Goal: Transaction & Acquisition: Register for event/course

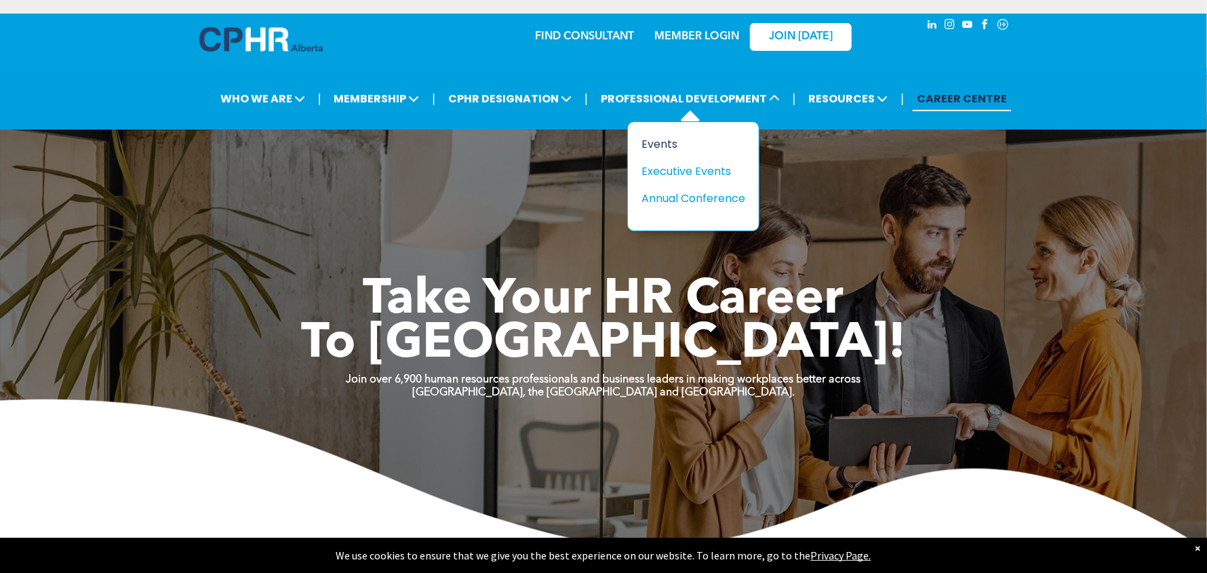
click at [665, 142] on div "Events" at bounding box center [688, 144] width 94 height 17
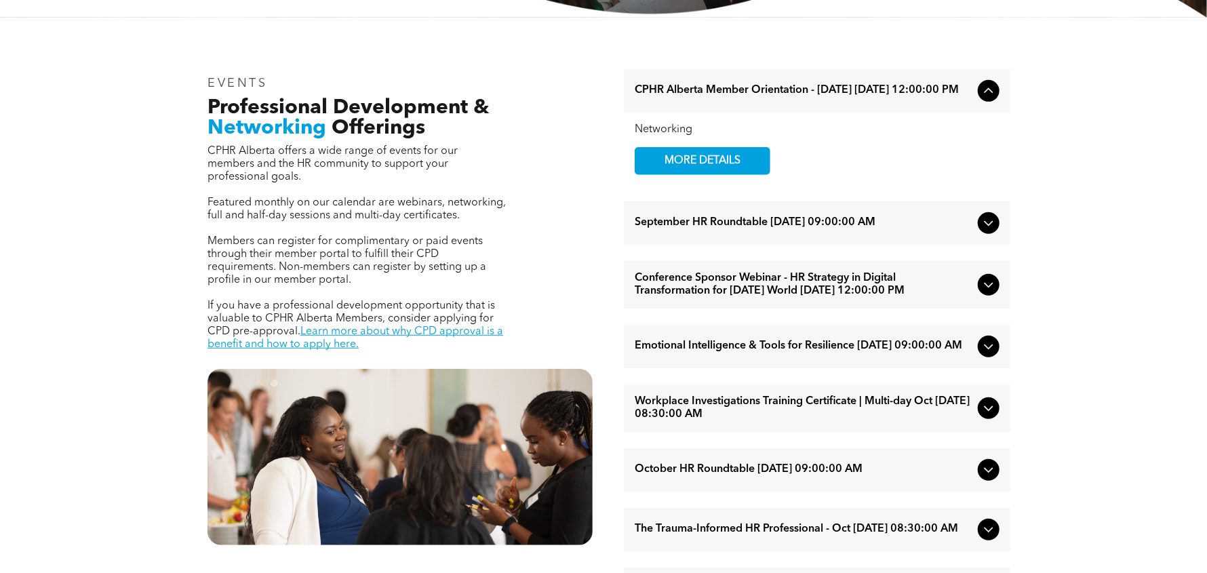
scroll to position [444, 0]
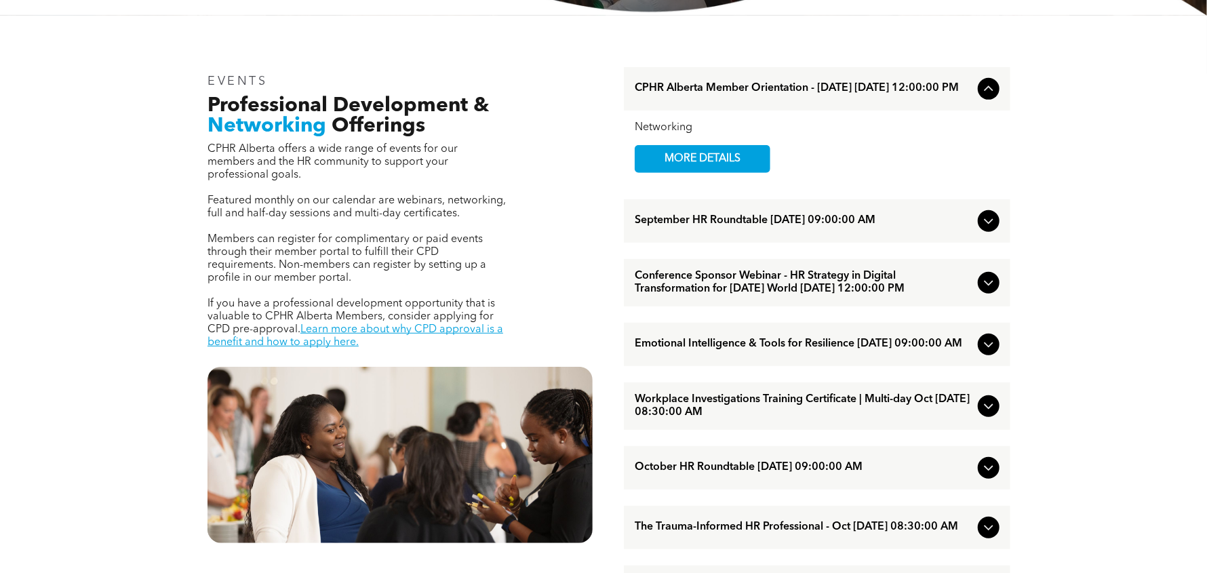
click at [988, 220] on icon at bounding box center [988, 221] width 16 height 16
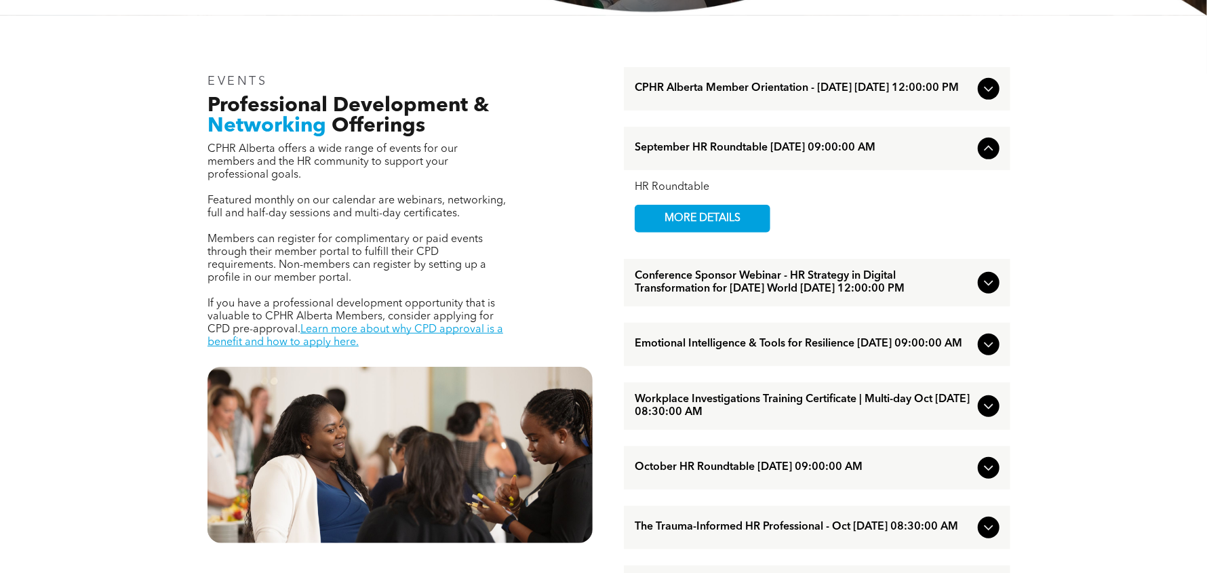
click at [986, 157] on icon at bounding box center [988, 148] width 16 height 16
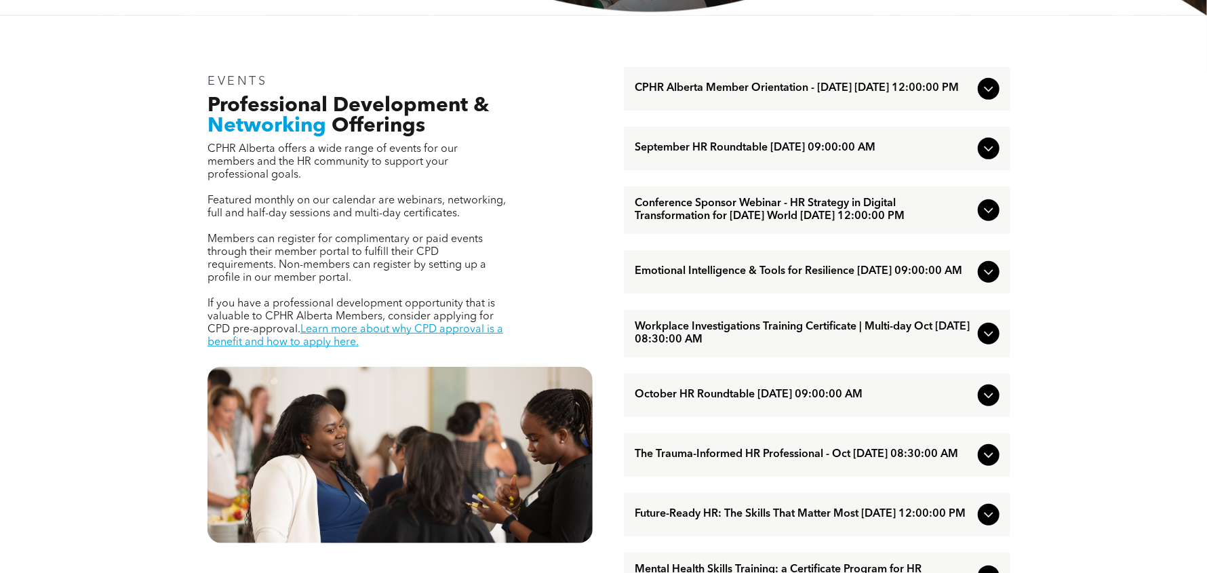
click at [984, 218] on icon at bounding box center [988, 210] width 16 height 16
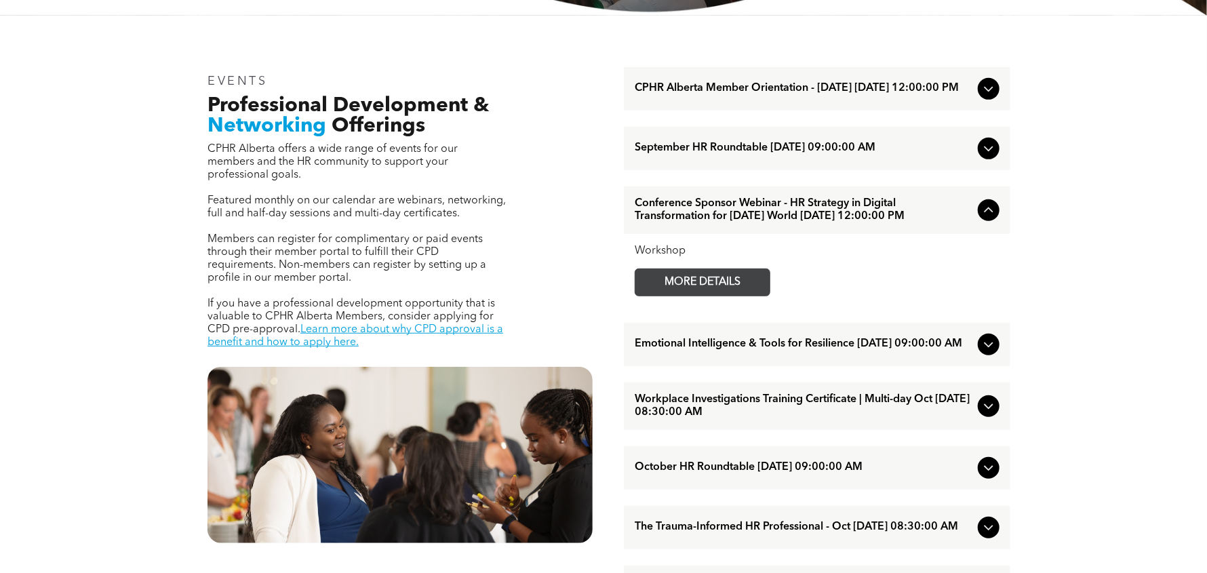
click at [676, 296] on span "MORE DETAILS" at bounding box center [702, 282] width 107 height 26
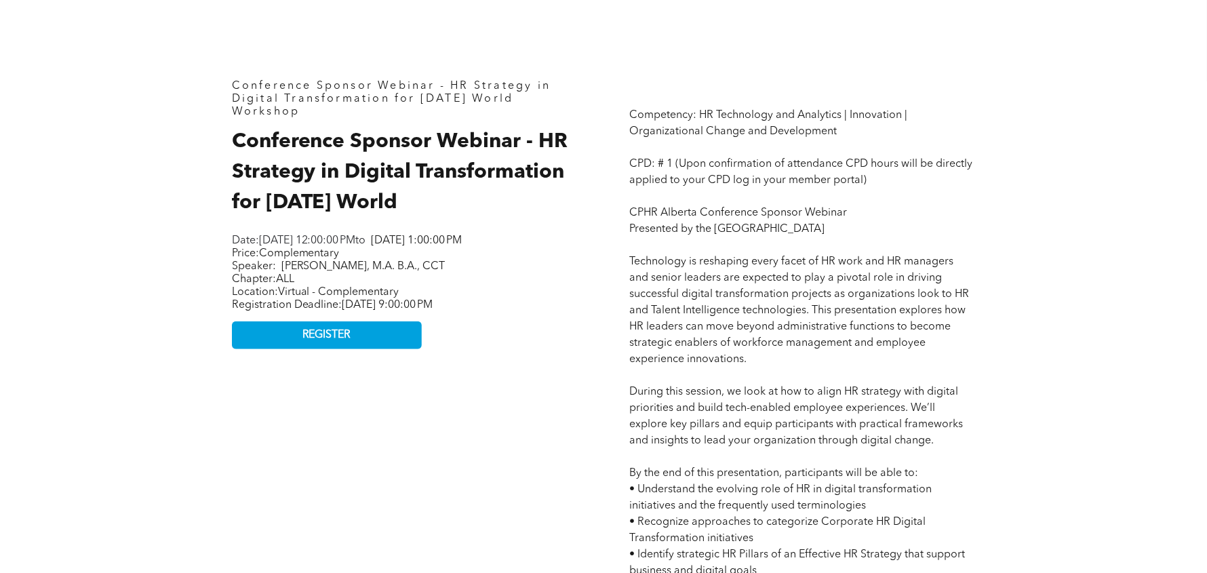
scroll to position [605, 0]
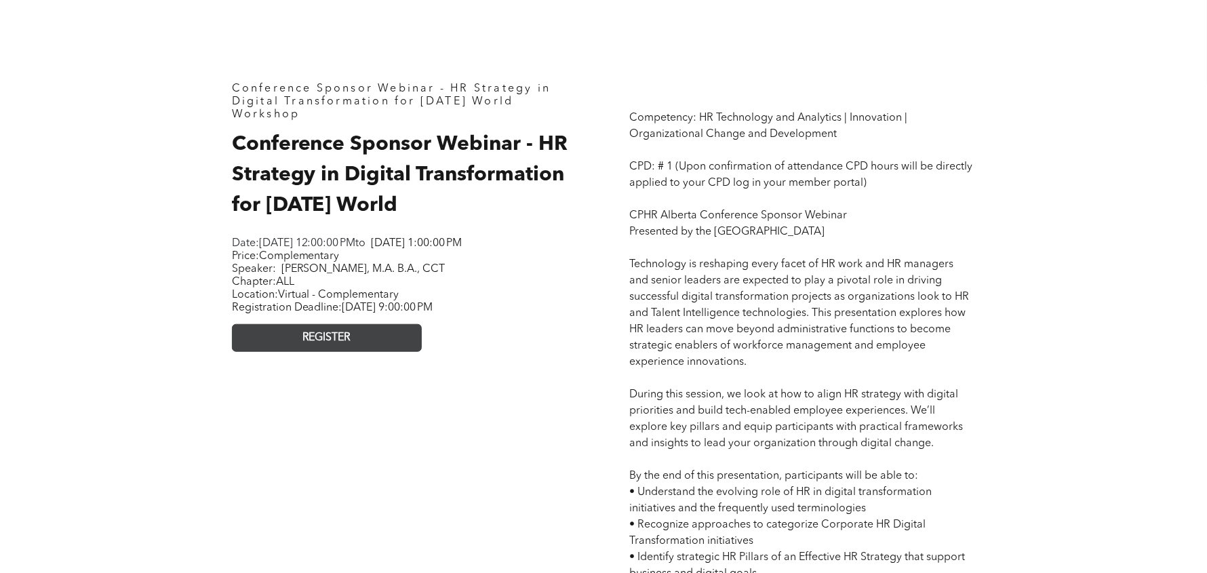
click at [348, 344] on span "REGISTER" at bounding box center [326, 337] width 49 height 13
